Goal: Information Seeking & Learning: Learn about a topic

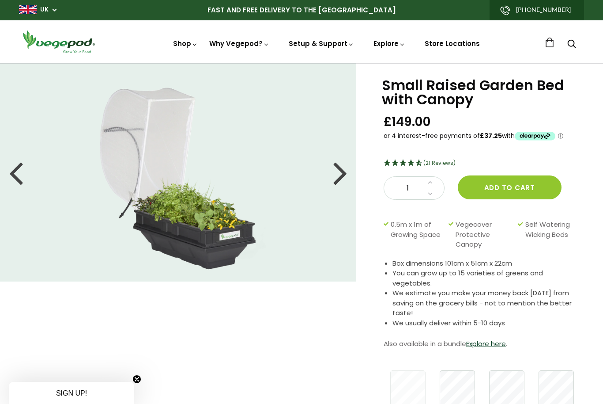
click at [237, 85] on link "Vegepod Features" at bounding box center [310, 82] width 208 height 23
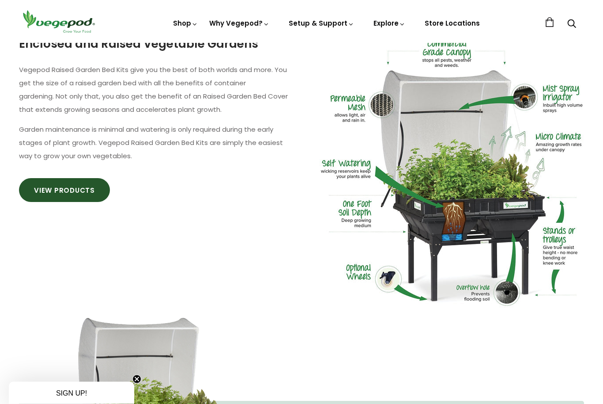
scroll to position [531, 0]
click at [57, 188] on link "View Products" at bounding box center [64, 190] width 91 height 24
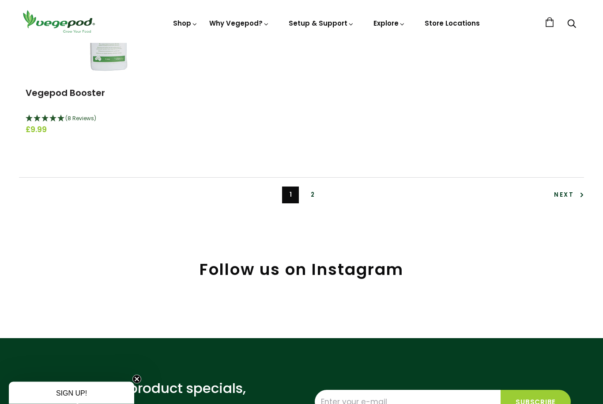
scroll to position [2015, 0]
click at [311, 189] on link "2" at bounding box center [312, 194] width 17 height 17
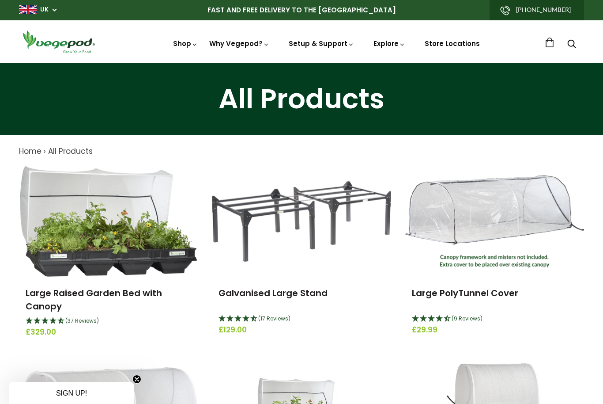
scroll to position [2044, 0]
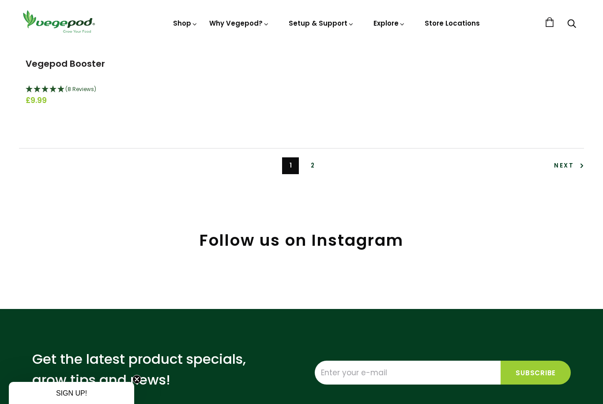
click at [311, 61] on link "FAQ" at bounding box center [346, 61] width 121 height 23
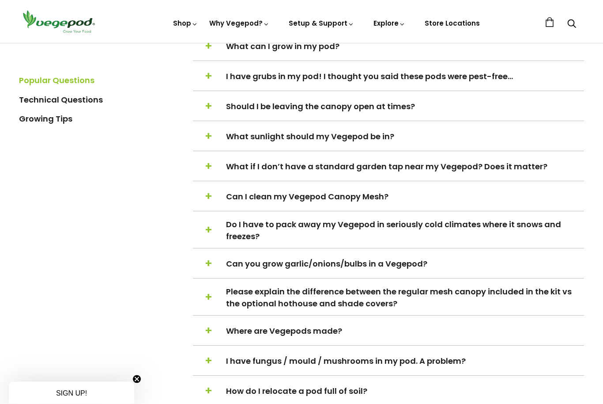
scroll to position [287, 0]
click at [262, 198] on span "Can I clean my Vegepod Canopy Mesh?" at bounding box center [404, 196] width 357 height 12
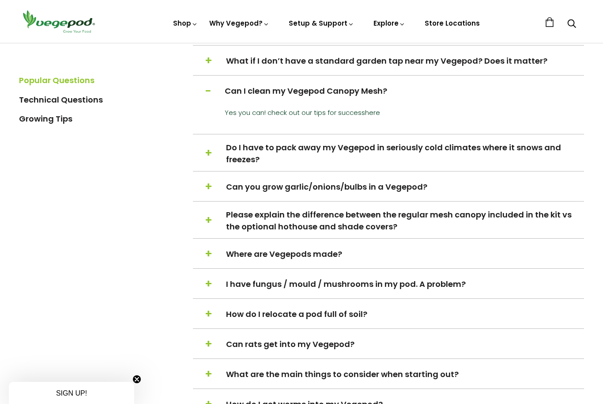
scroll to position [405, 0]
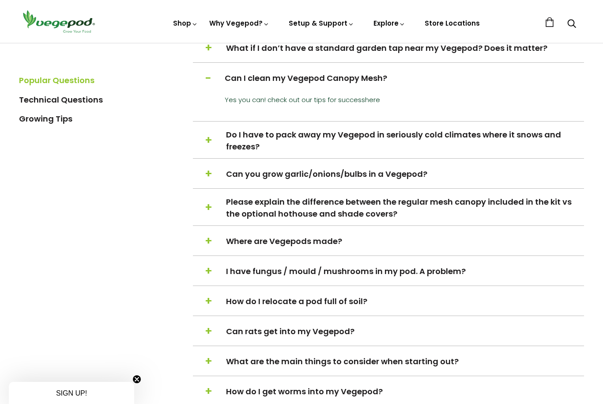
click at [239, 244] on span "Where are Vegepods made?" at bounding box center [404, 241] width 357 height 12
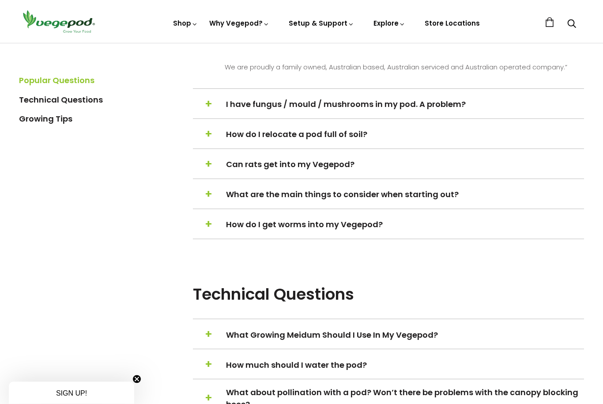
scroll to position [736, 0]
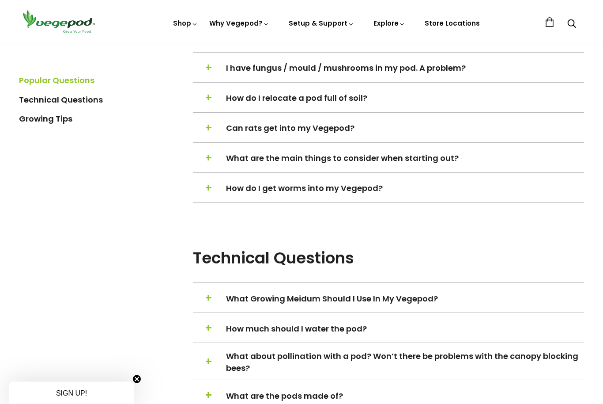
click at [269, 194] on span "How do I get worms into my Vegepod?" at bounding box center [404, 188] width 357 height 12
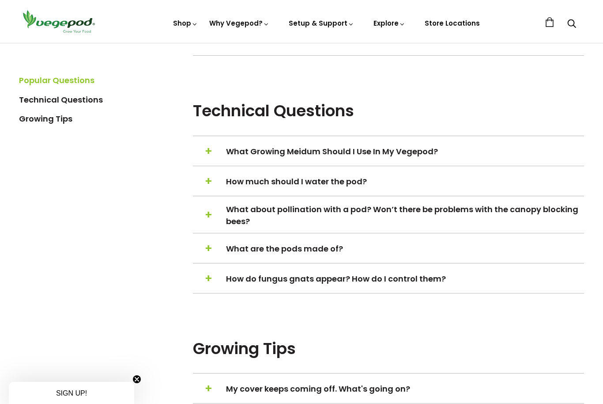
scroll to position [908, 0]
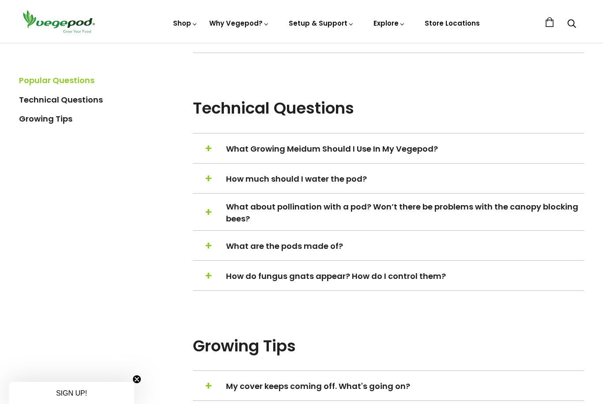
click at [292, 254] on h5 "+ − What are the pods made of?" at bounding box center [388, 246] width 391 height 17
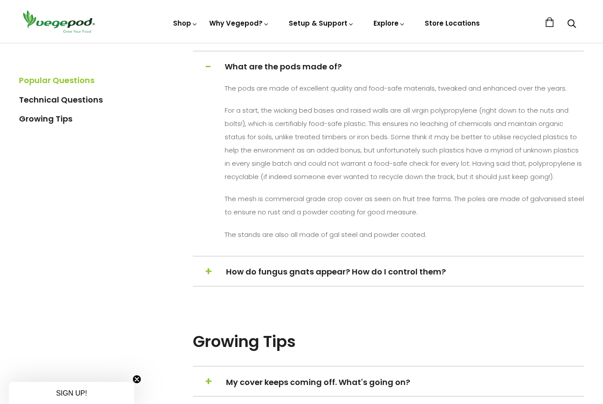
click at [235, 388] on span "My cover keeps coming off. What's going on?" at bounding box center [404, 382] width 357 height 12
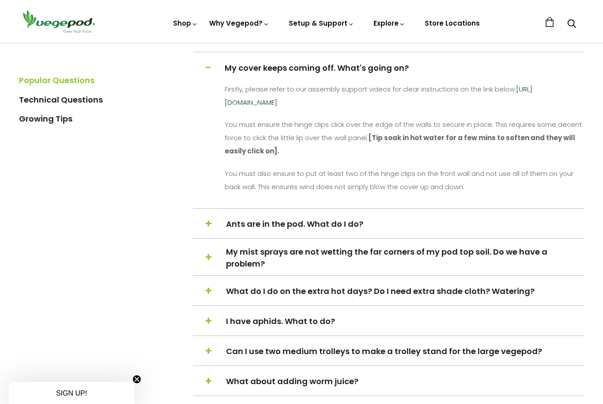
scroll to position [1092, 0]
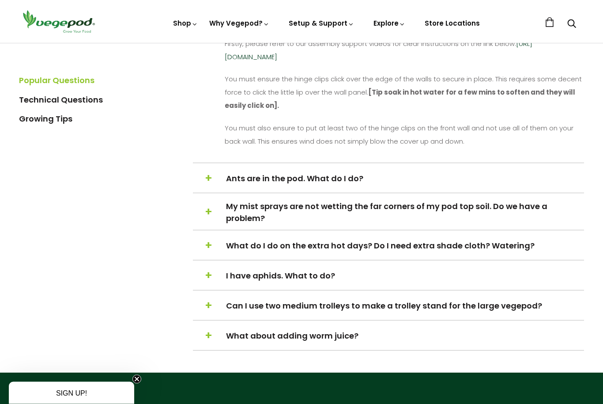
click at [316, 314] on h5 "+ − Can I use two medium trolleys to make a trolley stand for the large vegepod?" at bounding box center [388, 306] width 391 height 17
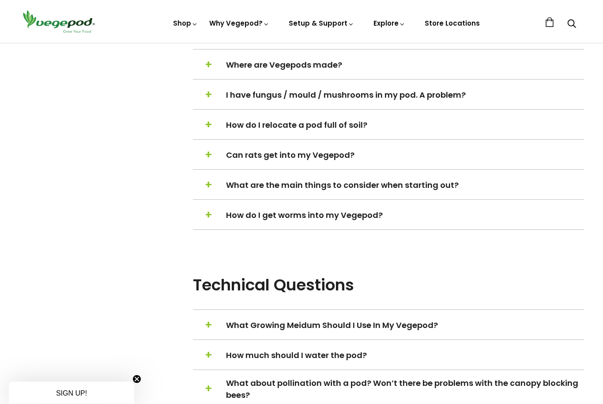
scroll to position [552, 0]
click at [249, 66] on span "Where are Vegepods made?" at bounding box center [404, 66] width 357 height 12
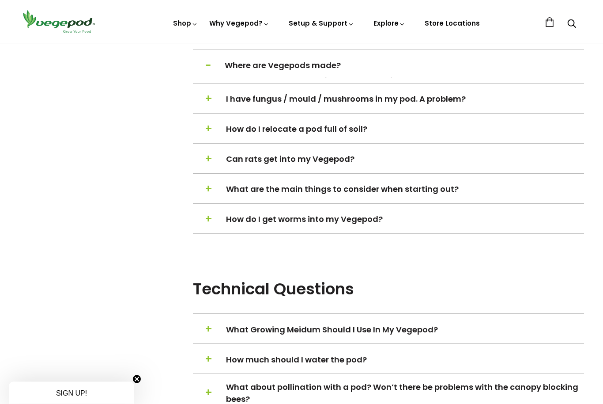
scroll to position [552, 0]
click at [255, 71] on span "Where are Vegepods made?" at bounding box center [403, 65] width 357 height 12
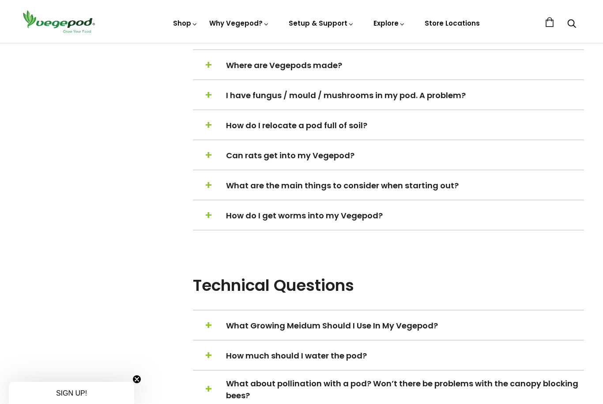
click at [251, 71] on span "Where are Vegepods made?" at bounding box center [404, 65] width 357 height 12
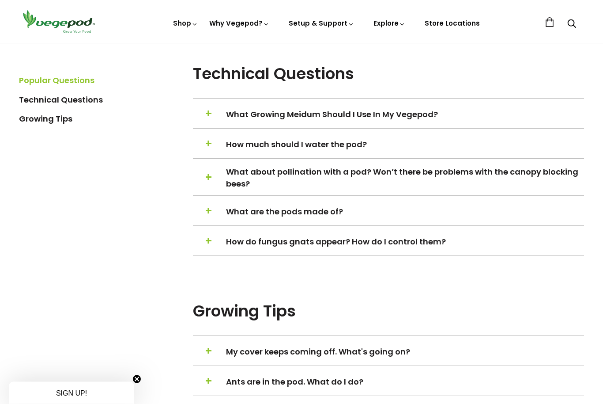
scroll to position [925, 0]
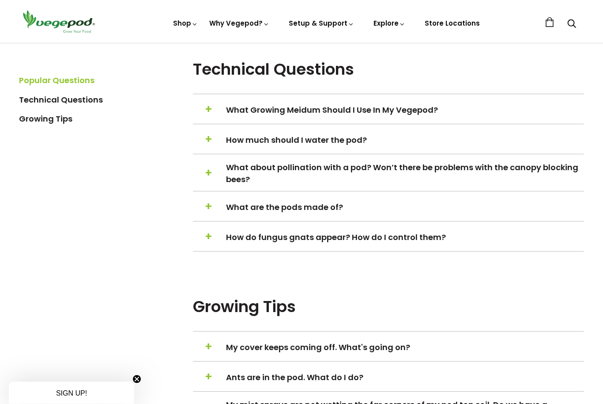
click at [294, 213] on span "What are the pods made of?" at bounding box center [404, 207] width 357 height 12
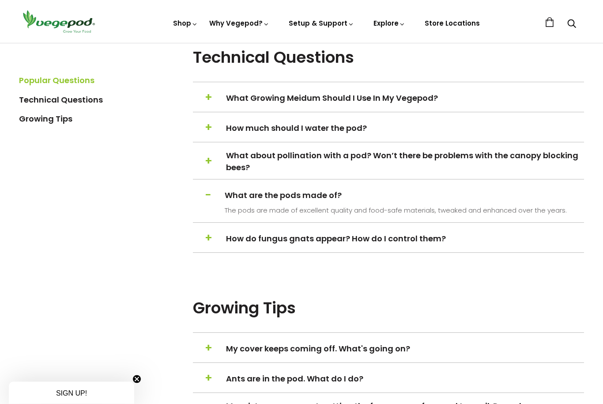
scroll to position [925, 0]
